Goal: Information Seeking & Learning: Compare options

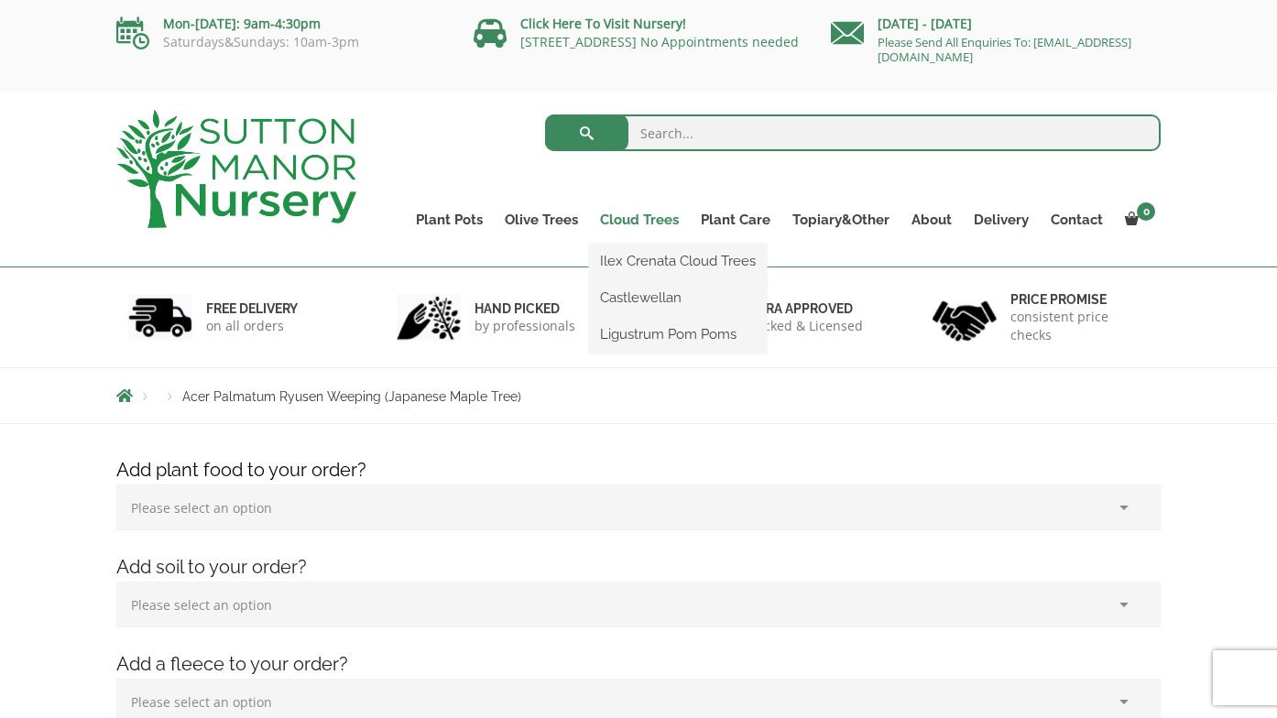
click at [644, 219] on link "Cloud Trees" at bounding box center [639, 220] width 101 height 26
click at [636, 260] on link "Ilex Crenata Cloud Trees" at bounding box center [678, 260] width 178 height 27
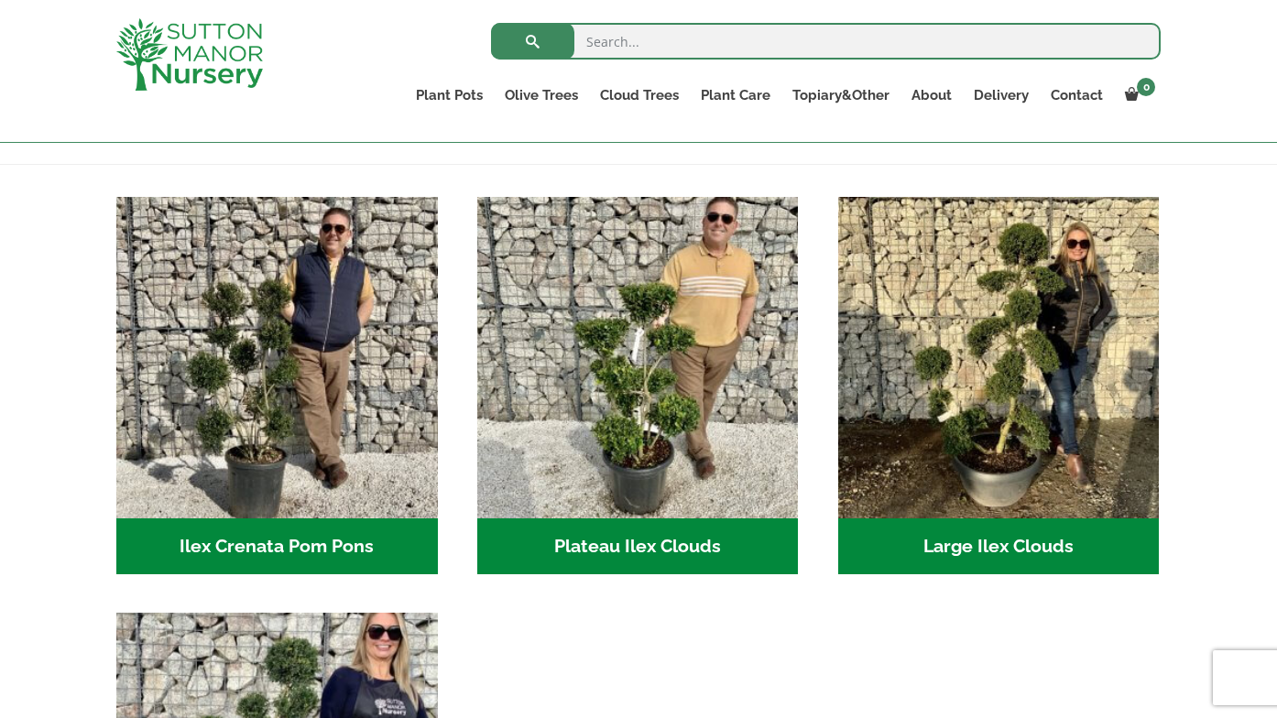
scroll to position [346, 0]
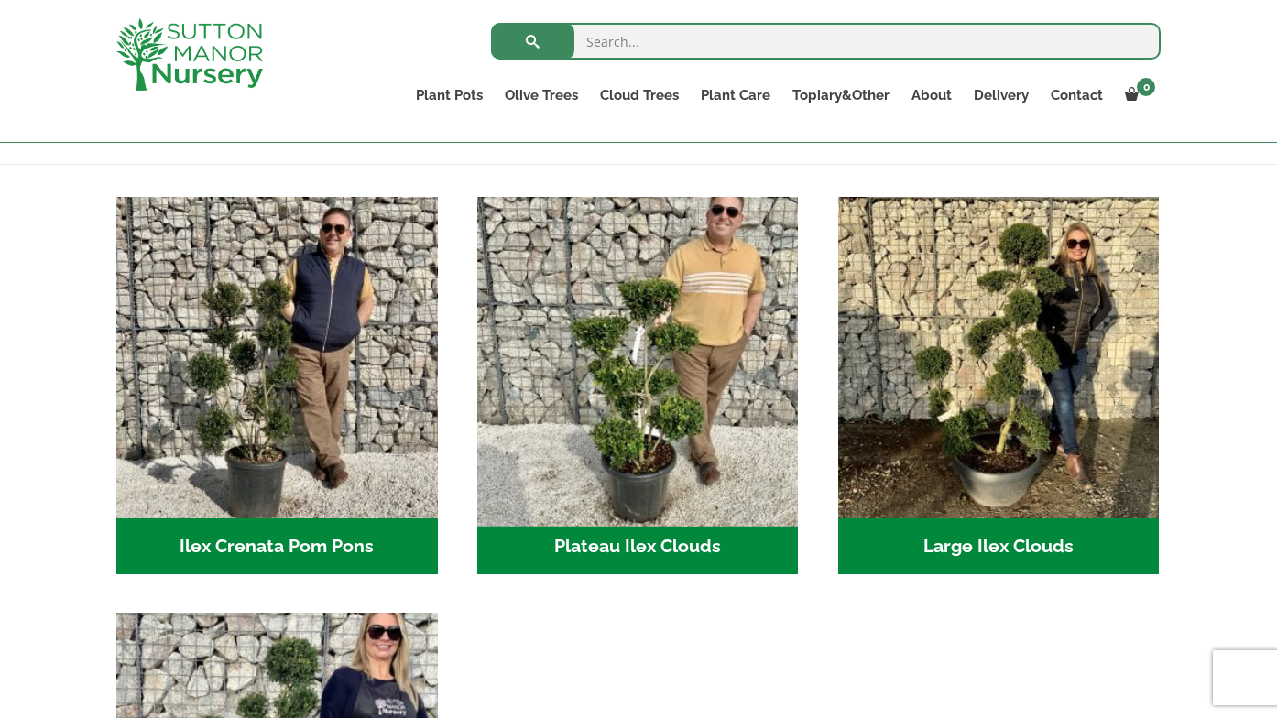
click at [647, 384] on img "Visit product category Plateau Ilex Clouds" at bounding box center [637, 357] width 337 height 337
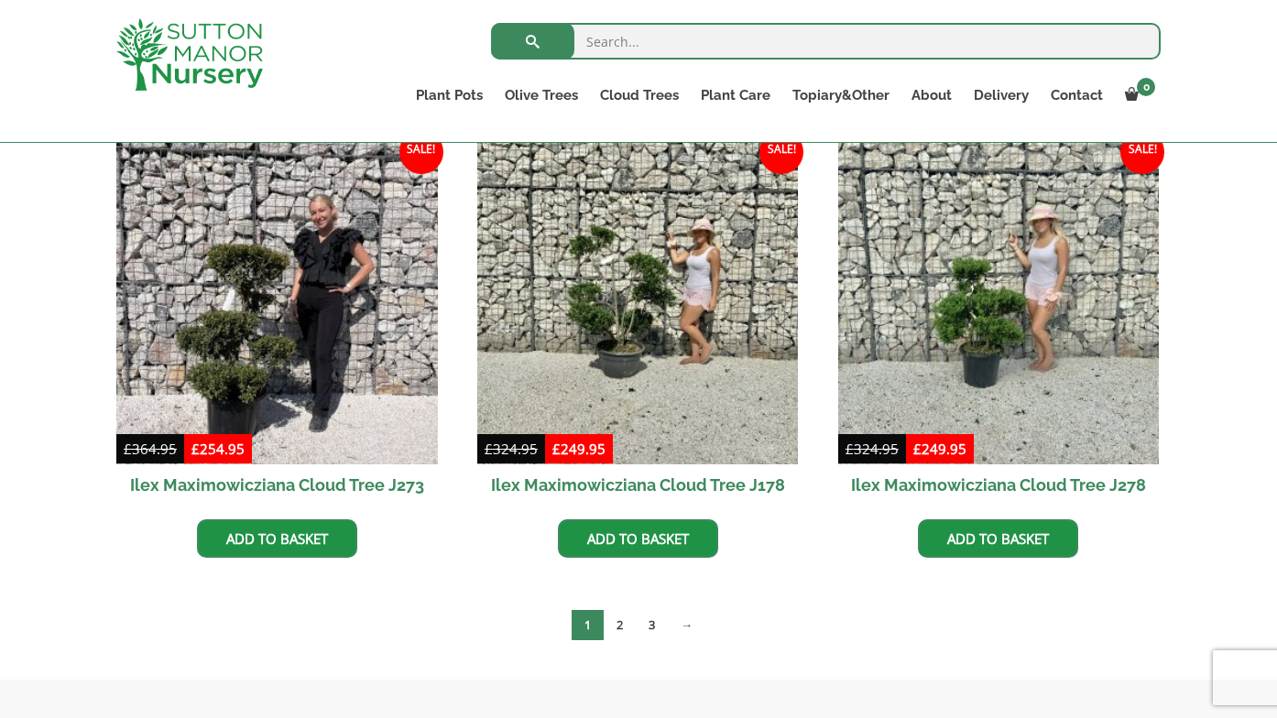
scroll to position [522, 0]
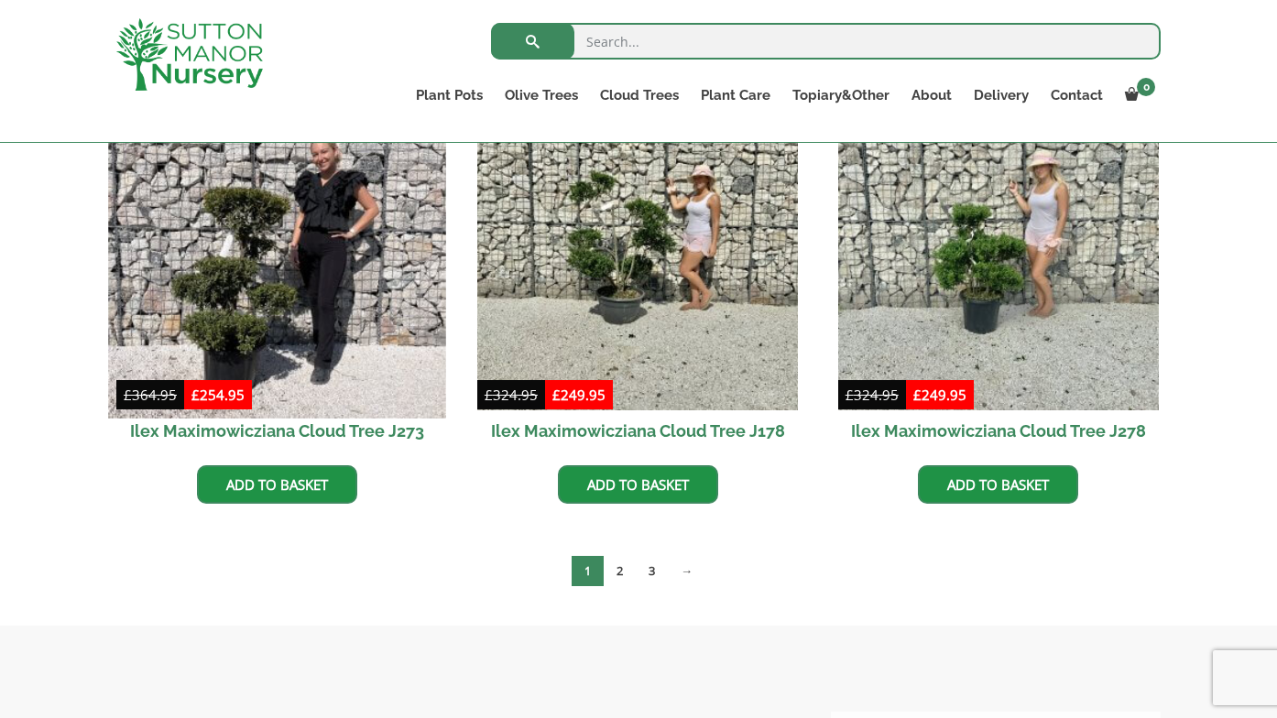
click at [253, 203] on img at bounding box center [276, 249] width 337 height 337
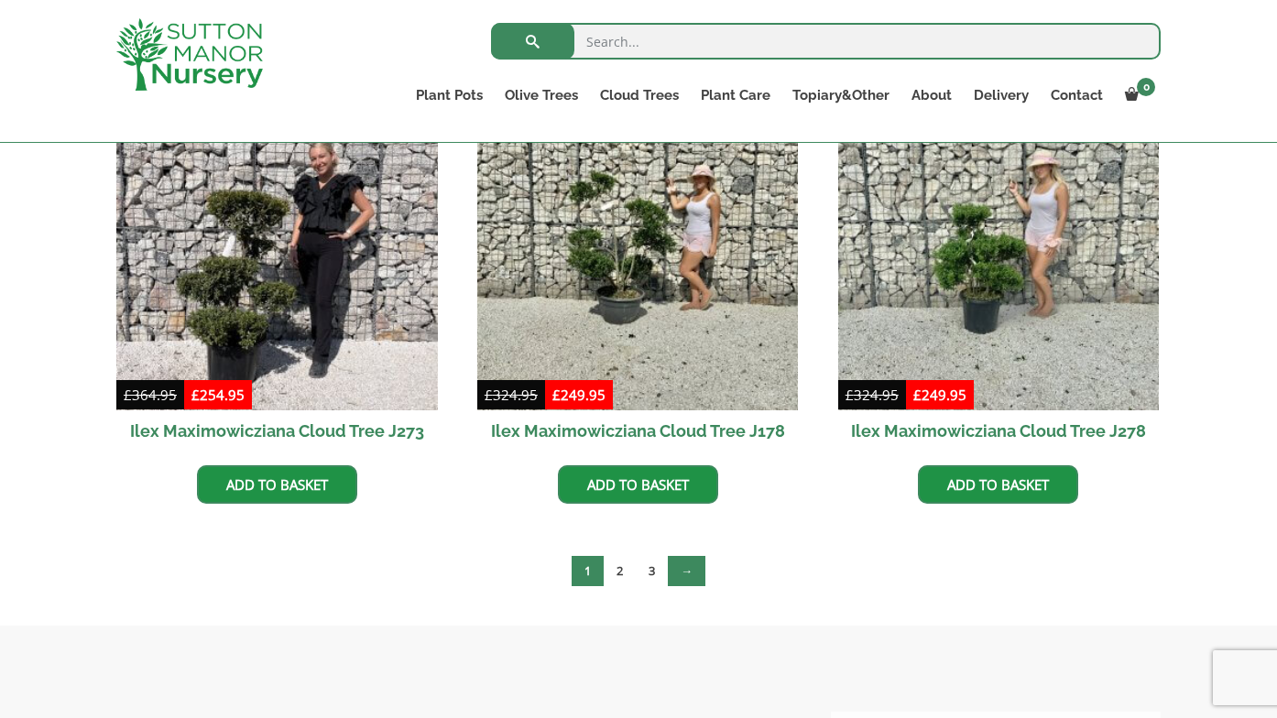
click at [689, 574] on link "→" at bounding box center [687, 571] width 38 height 30
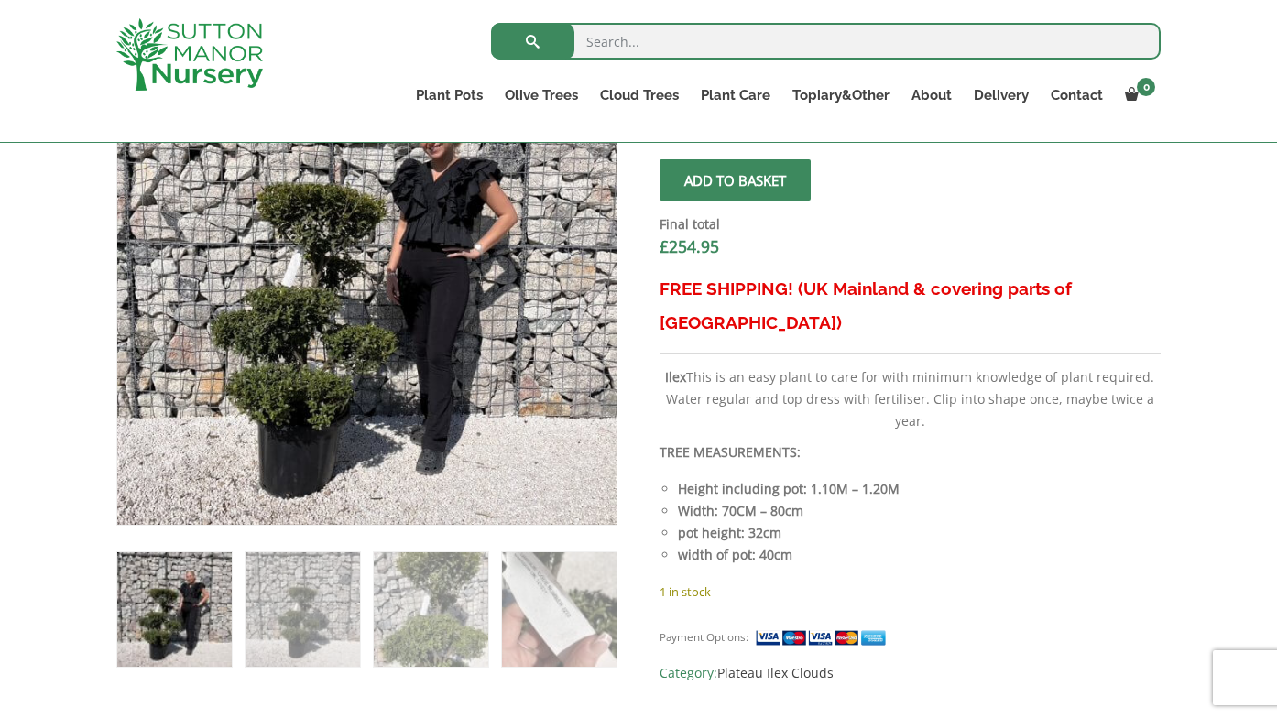
scroll to position [689, 0]
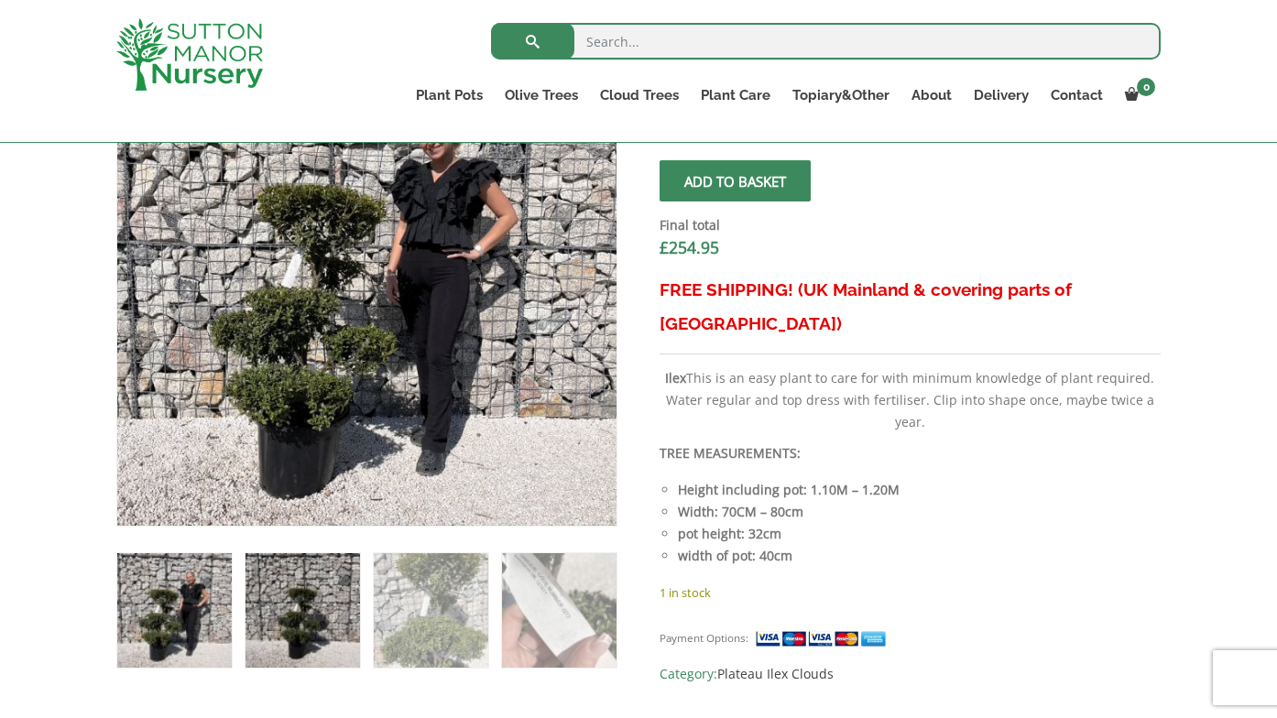
click at [310, 595] on img at bounding box center [303, 610] width 115 height 115
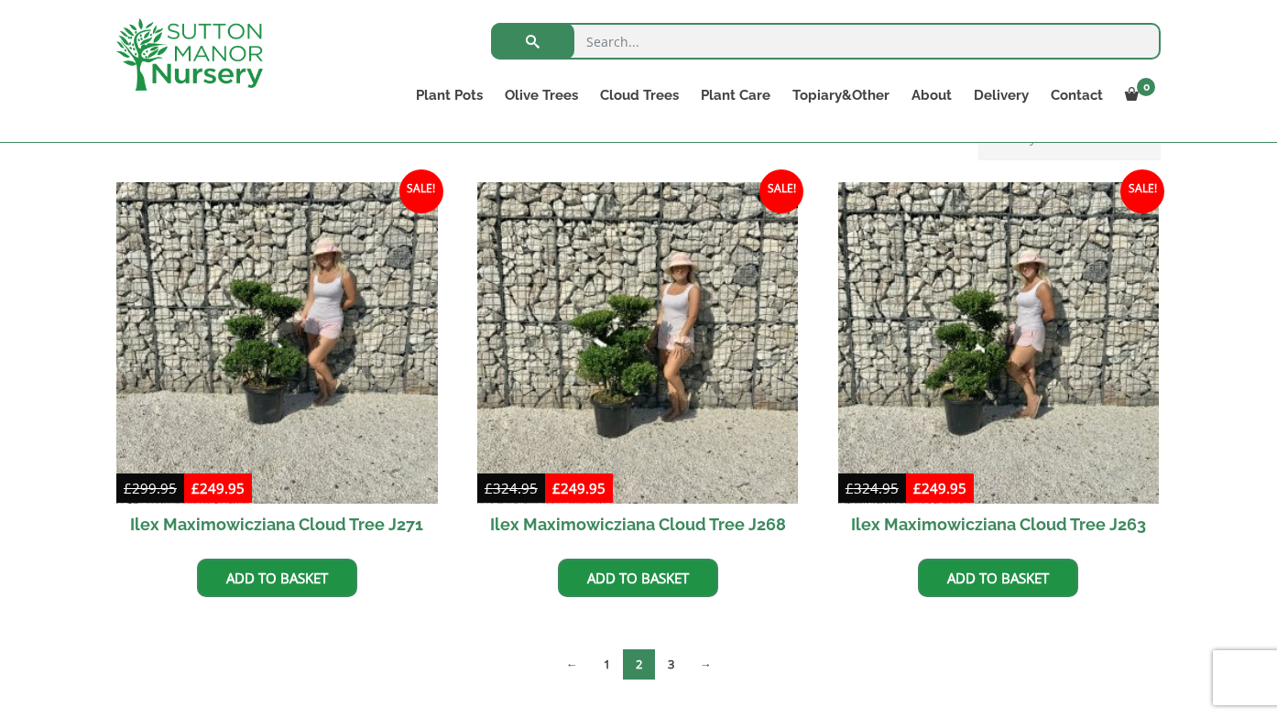
scroll to position [431, 0]
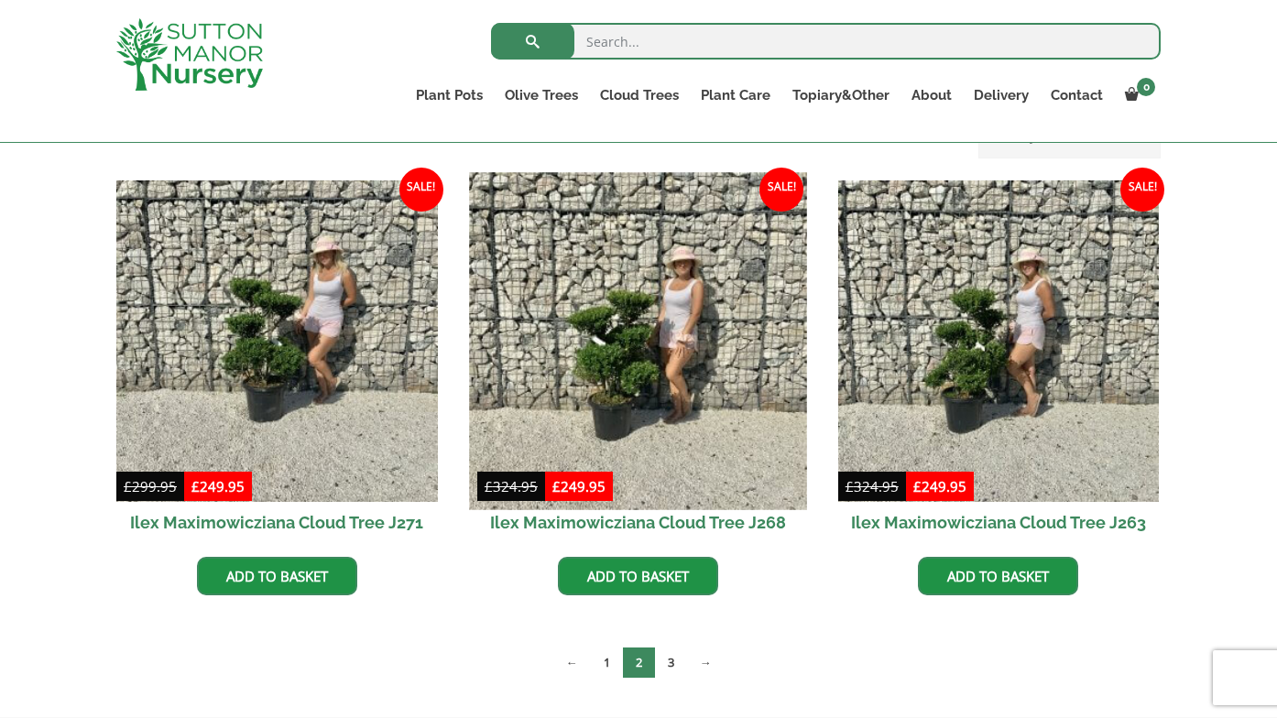
click at [654, 281] on img at bounding box center [637, 340] width 337 height 337
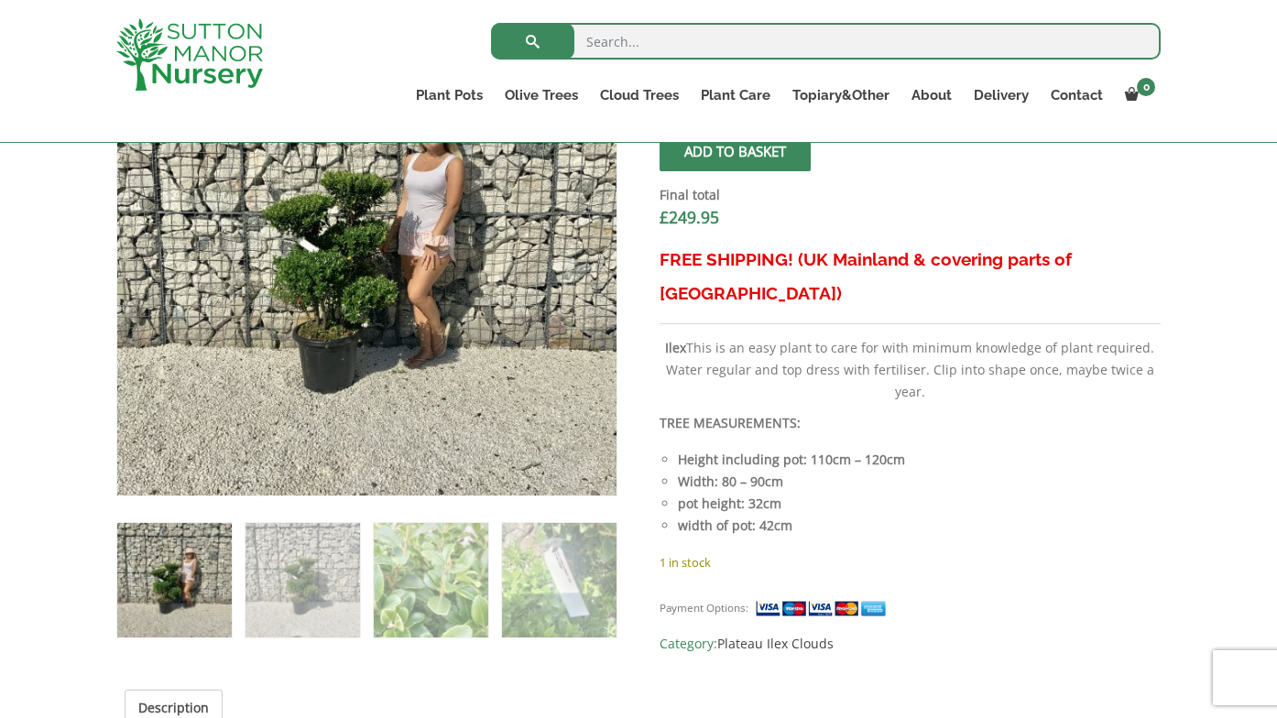
scroll to position [716, 0]
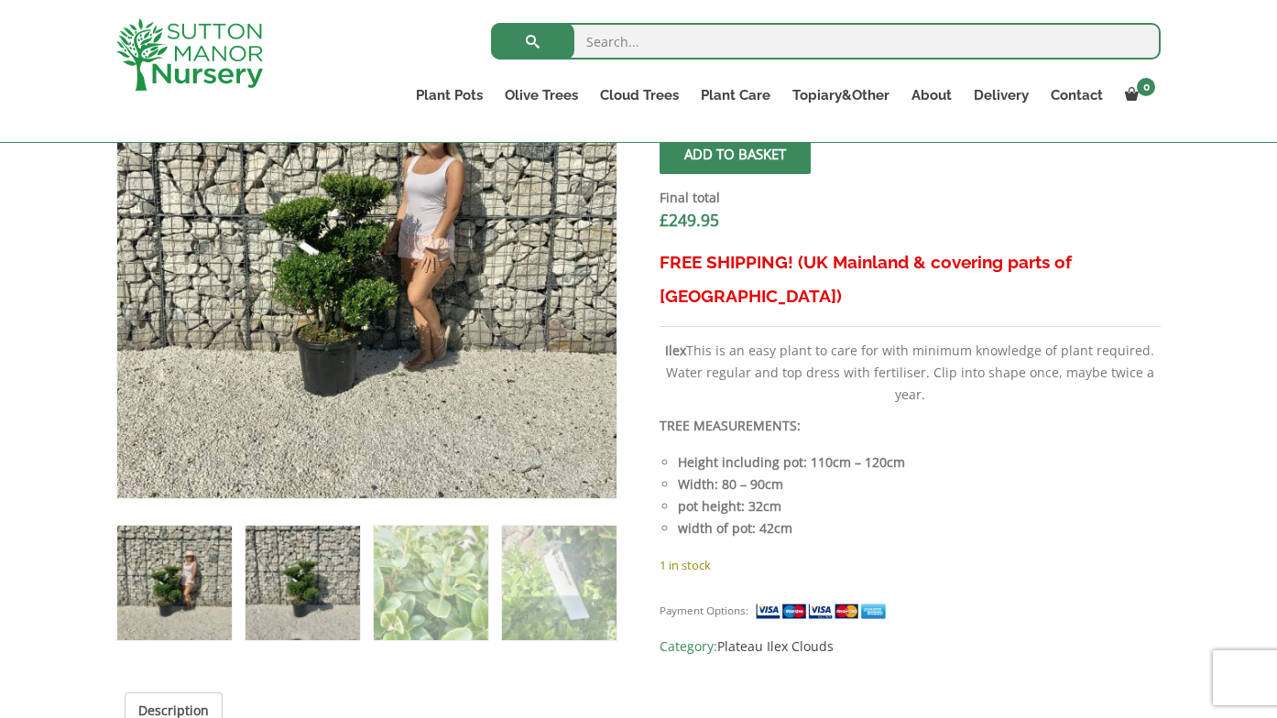
click at [317, 568] on img at bounding box center [303, 583] width 115 height 115
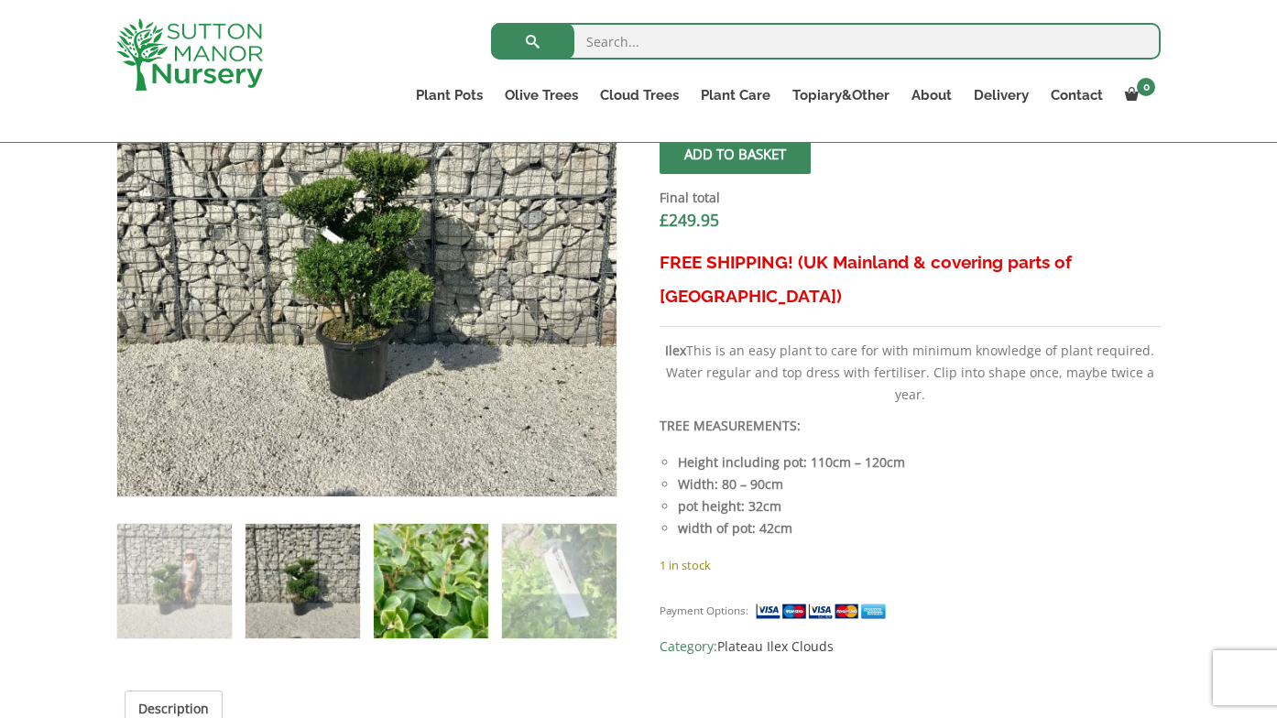
click at [423, 573] on img at bounding box center [431, 581] width 115 height 115
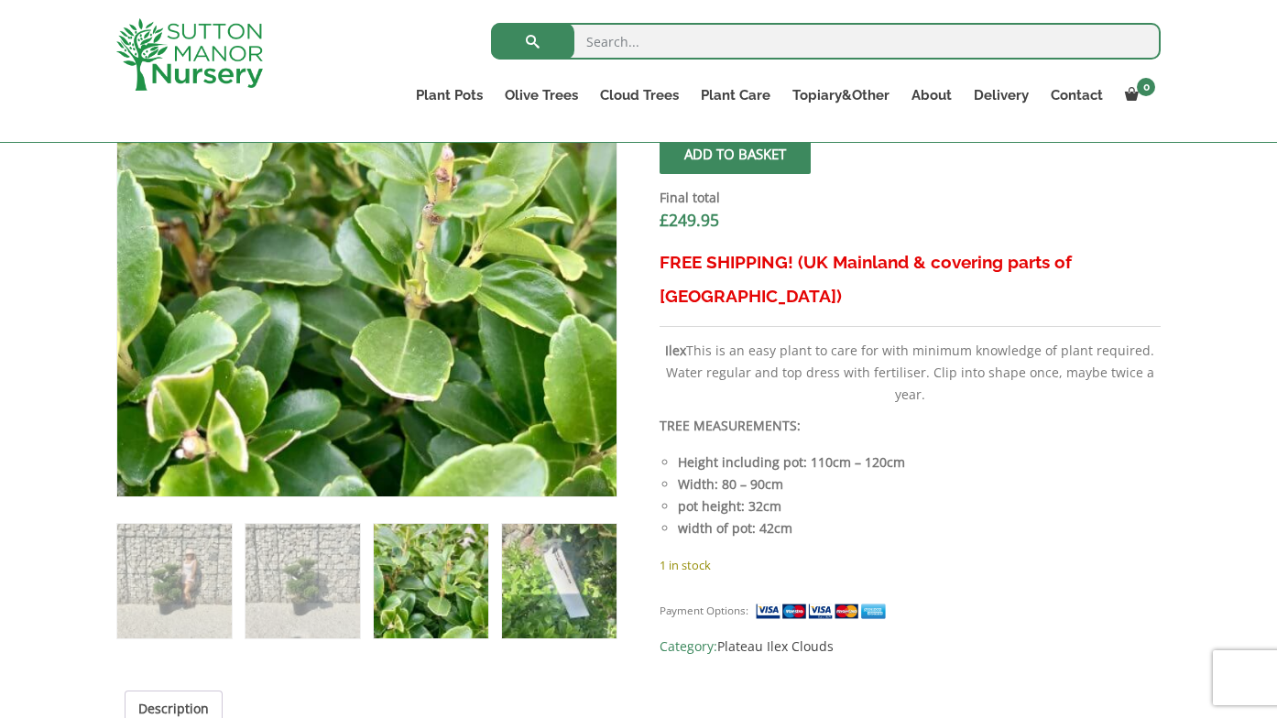
click at [572, 585] on img at bounding box center [559, 581] width 115 height 115
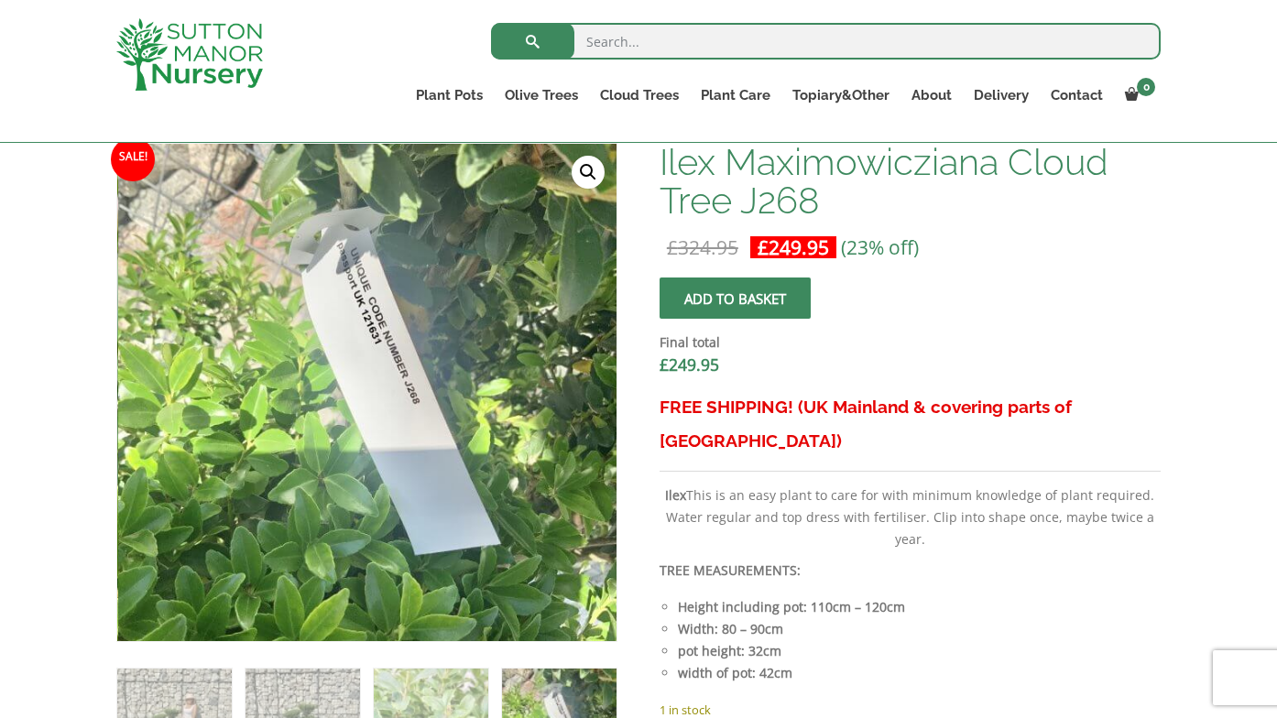
scroll to position [472, 0]
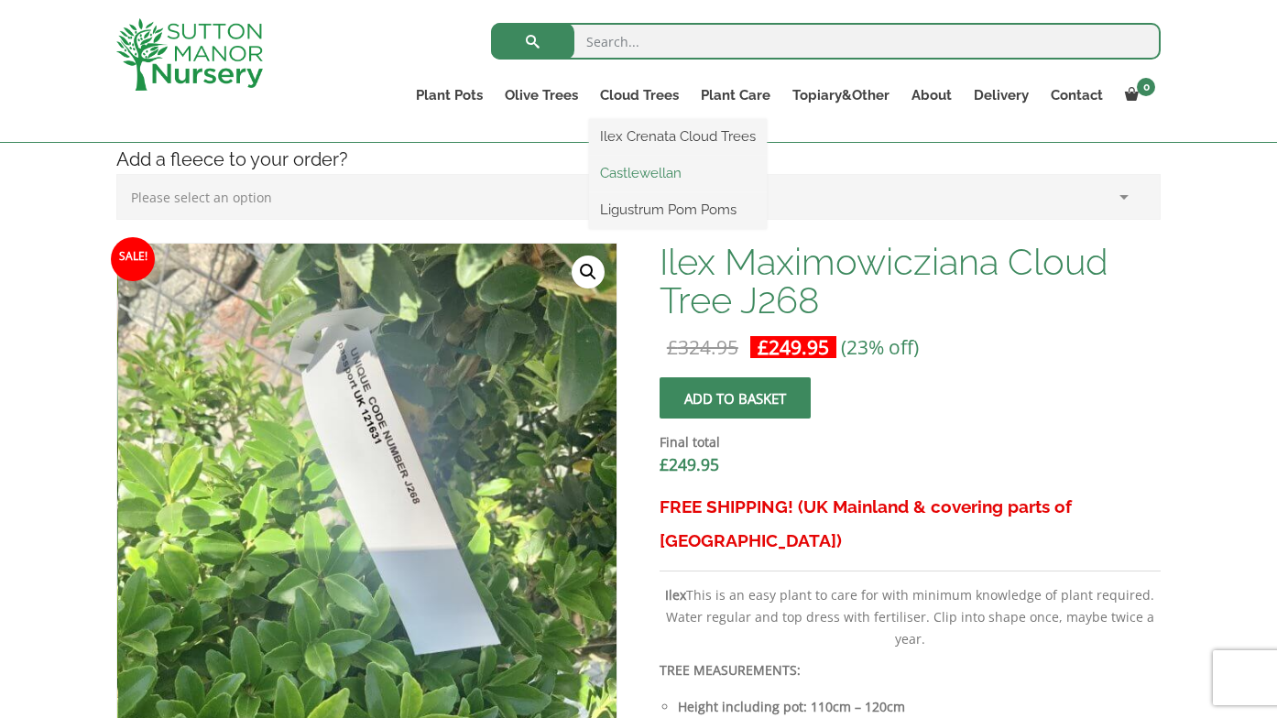
click at [625, 173] on link "Castlewellan" at bounding box center [678, 172] width 178 height 27
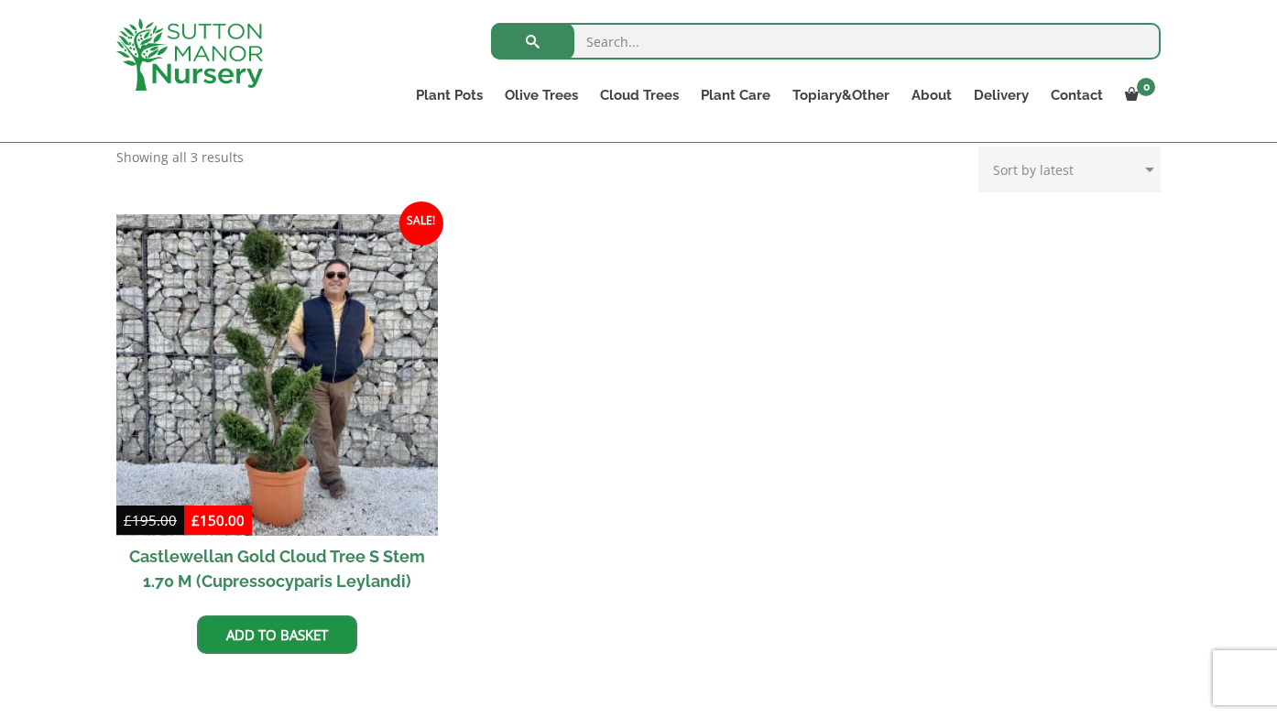
scroll to position [704, 0]
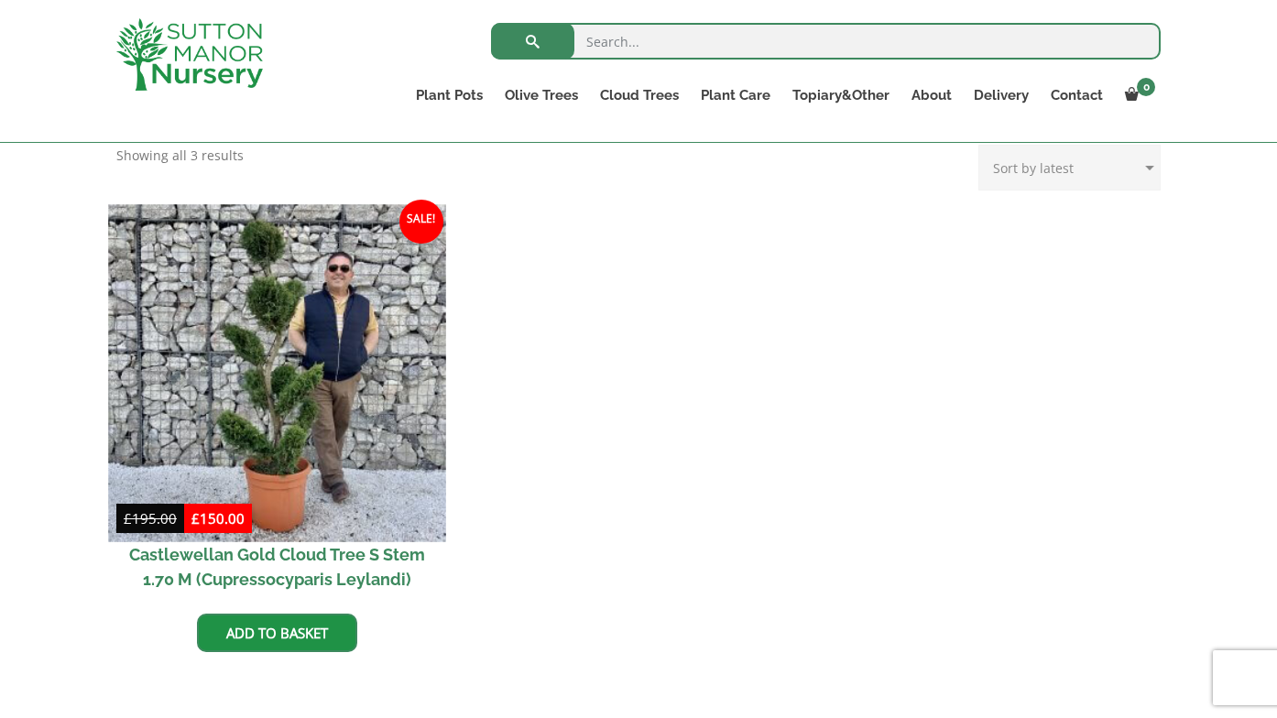
click at [225, 344] on img at bounding box center [276, 372] width 337 height 337
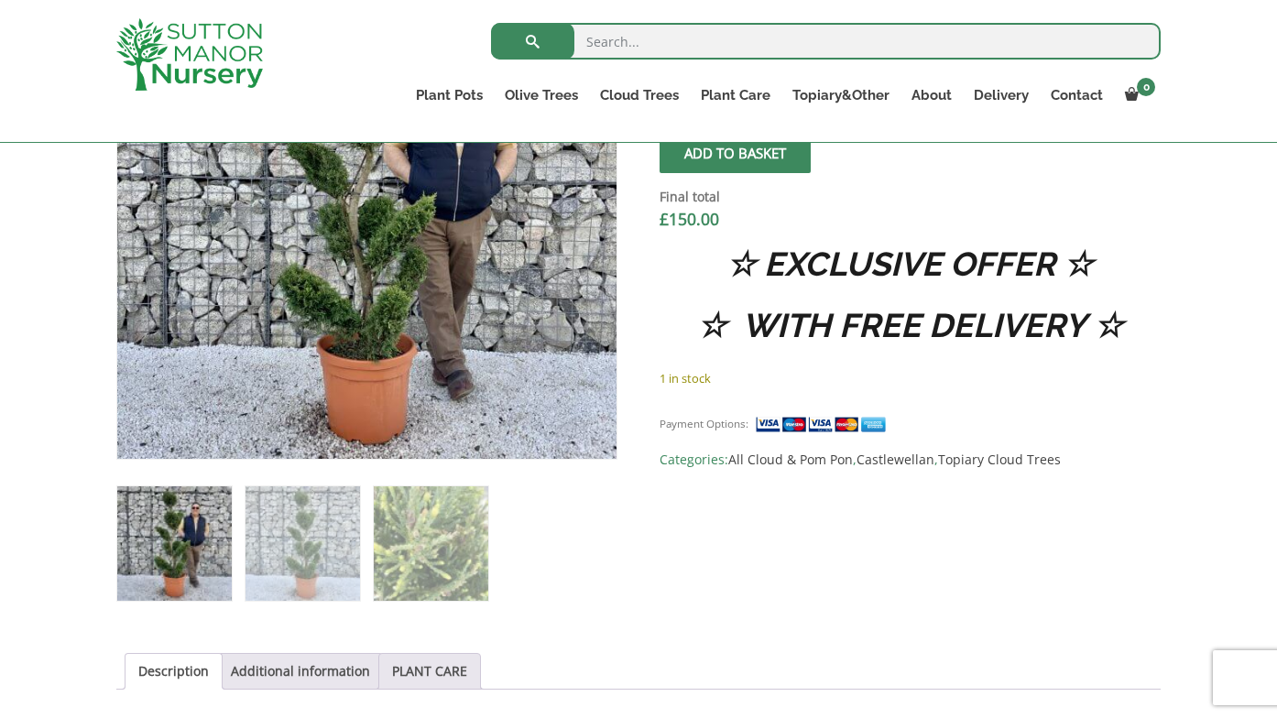
scroll to position [764, 0]
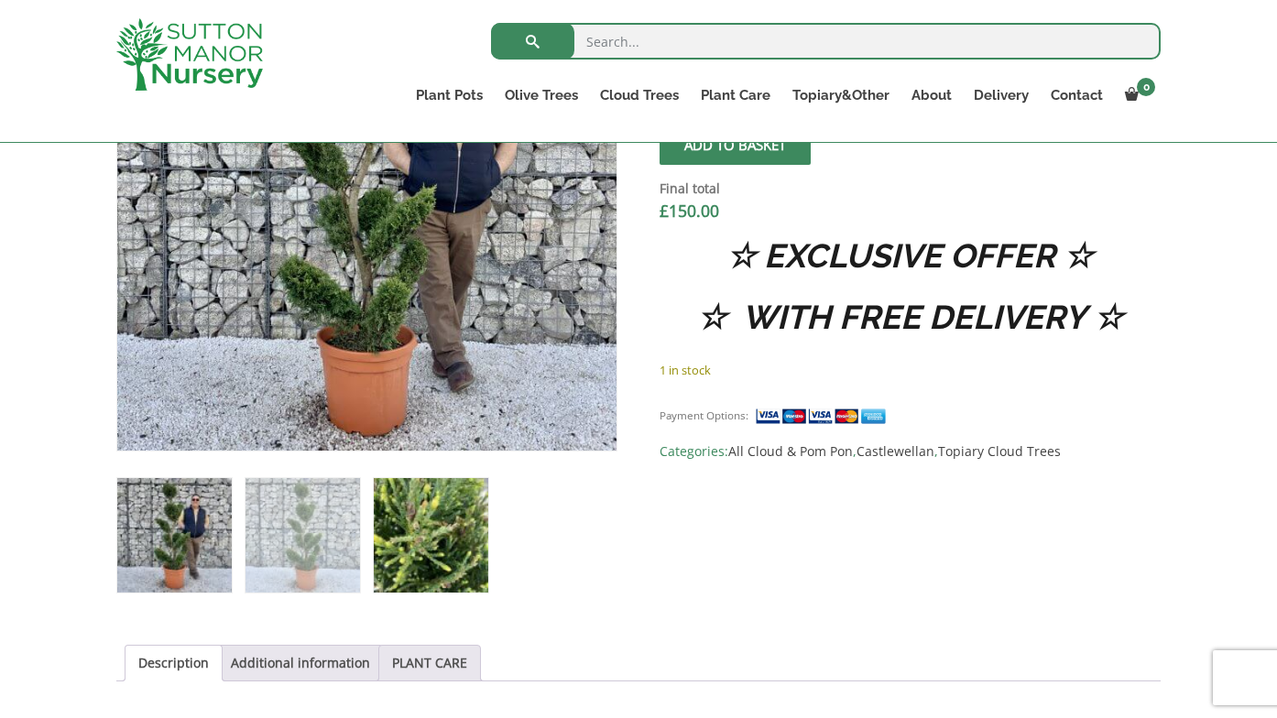
click at [420, 542] on img at bounding box center [431, 535] width 115 height 115
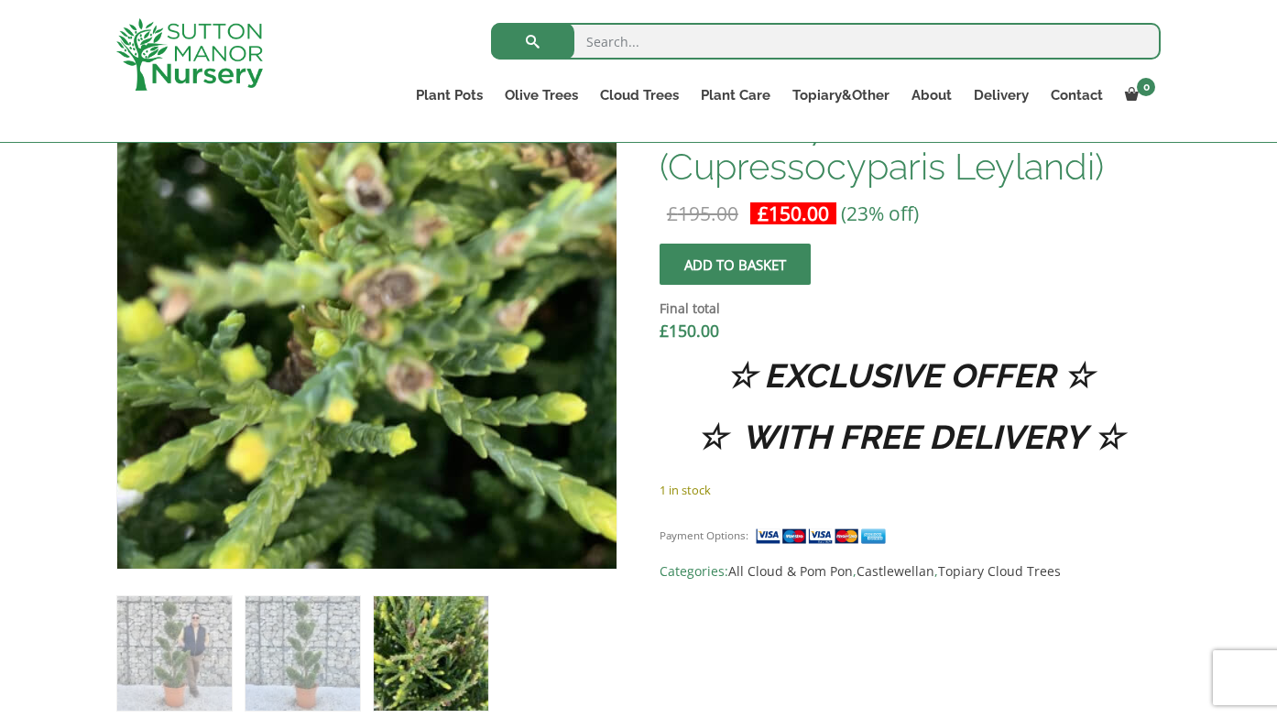
scroll to position [632, 0]
